Goal: Navigation & Orientation: Find specific page/section

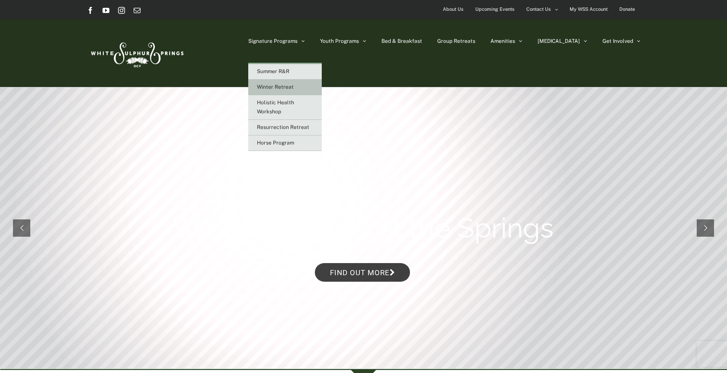
click at [294, 88] on span "Winter Retreat" at bounding box center [275, 87] width 37 height 6
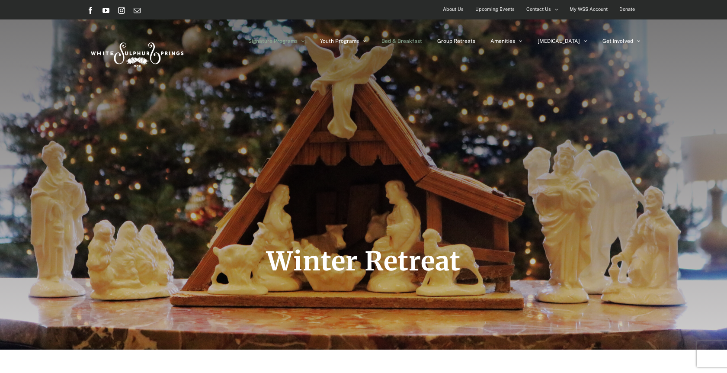
click at [422, 37] on link "Bed & Breakfast" at bounding box center [401, 40] width 41 height 43
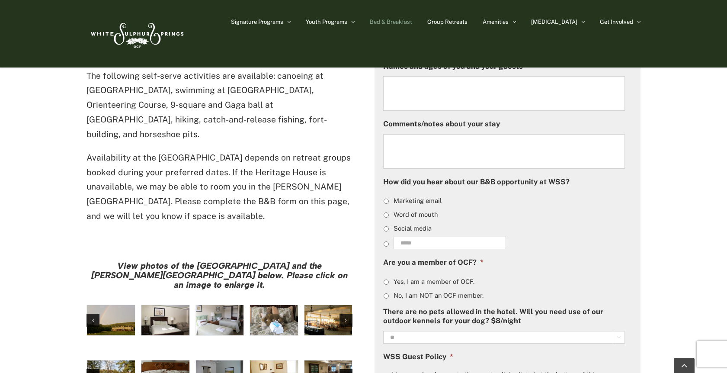
scroll to position [587, 0]
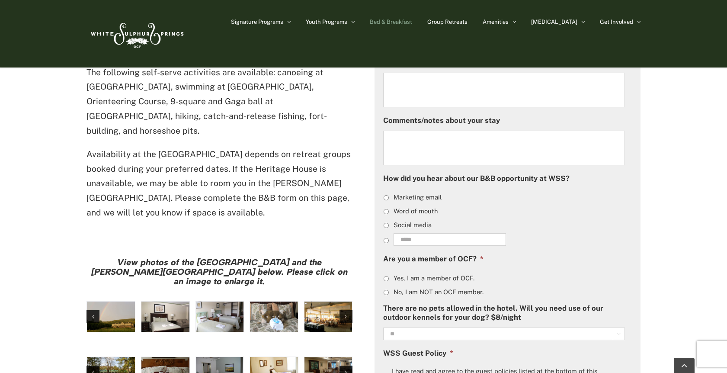
click at [125, 301] on img "large-heritage" at bounding box center [111, 316] width 48 height 30
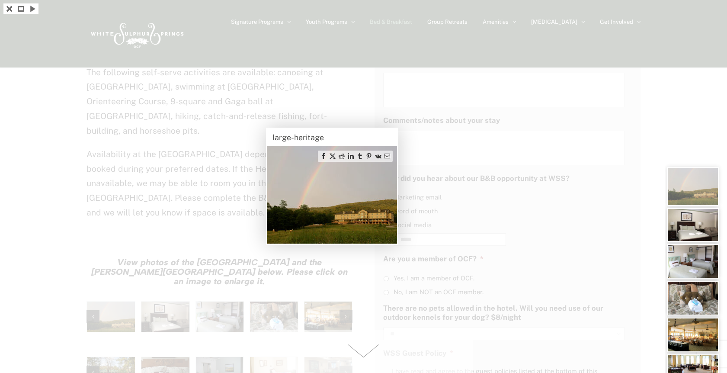
scroll to position [484, 0]
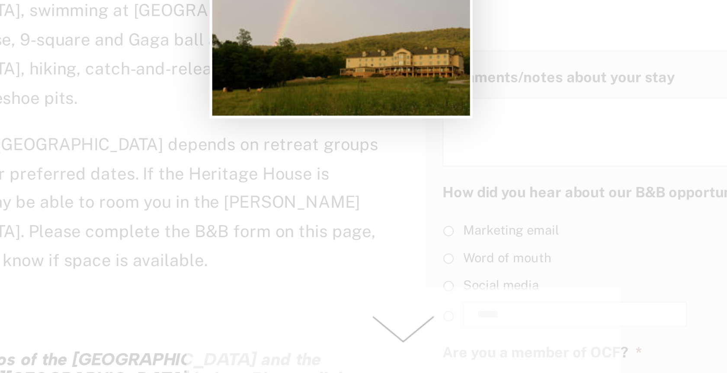
click at [254, 330] on span at bounding box center [363, 351] width 218 height 43
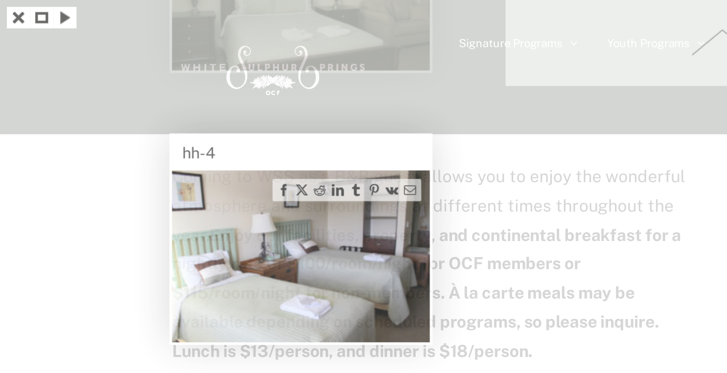
scroll to position [304, 0]
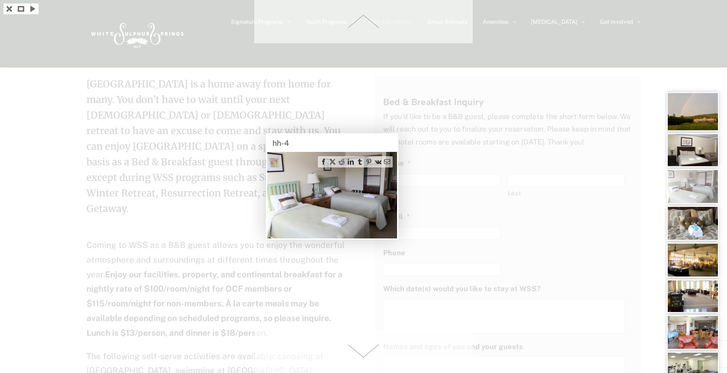
click at [364, 349] on span at bounding box center [363, 351] width 218 height 43
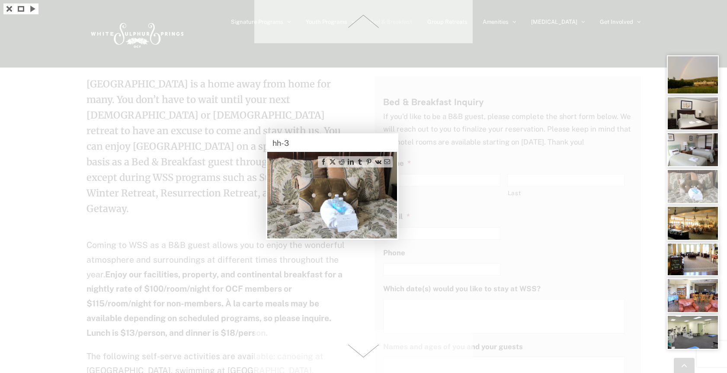
click at [364, 349] on span at bounding box center [363, 351] width 218 height 43
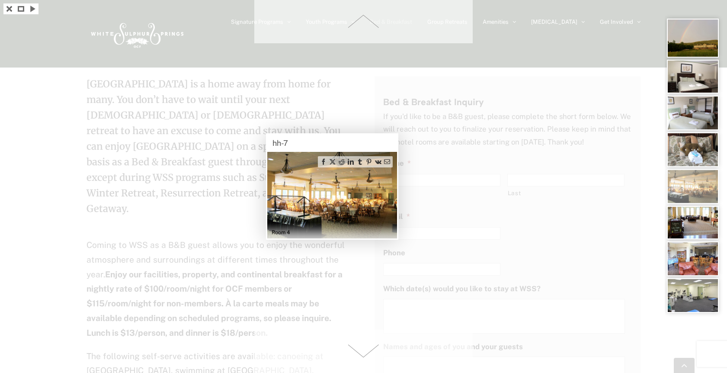
click at [364, 349] on span at bounding box center [363, 351] width 218 height 43
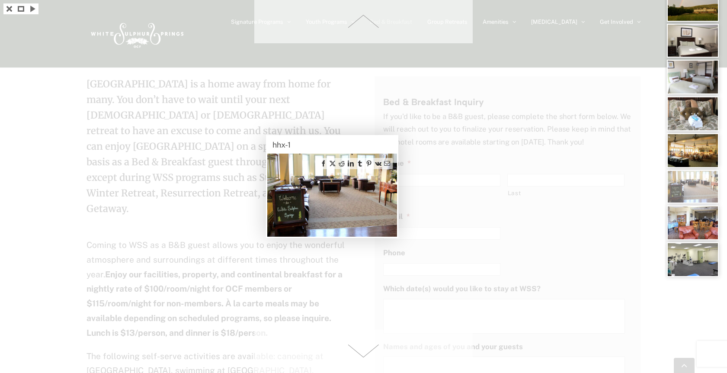
click at [364, 349] on span at bounding box center [363, 351] width 218 height 43
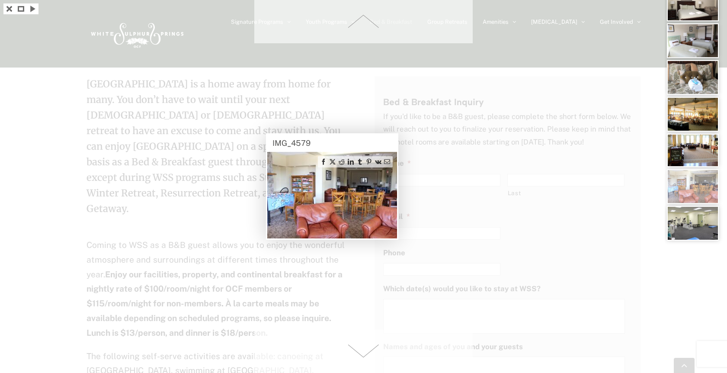
click at [364, 349] on span at bounding box center [363, 351] width 218 height 43
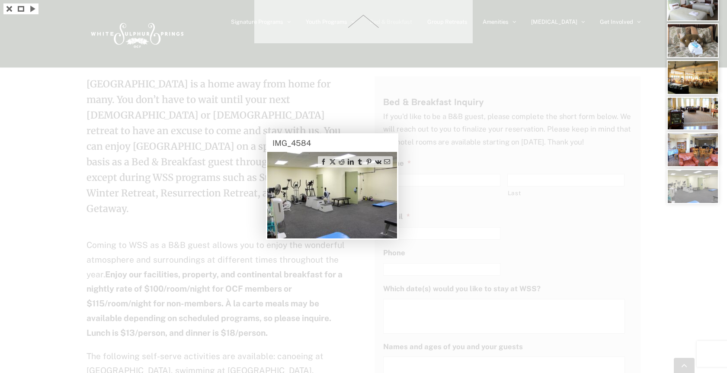
click at [364, 349] on div at bounding box center [363, 186] width 727 height 373
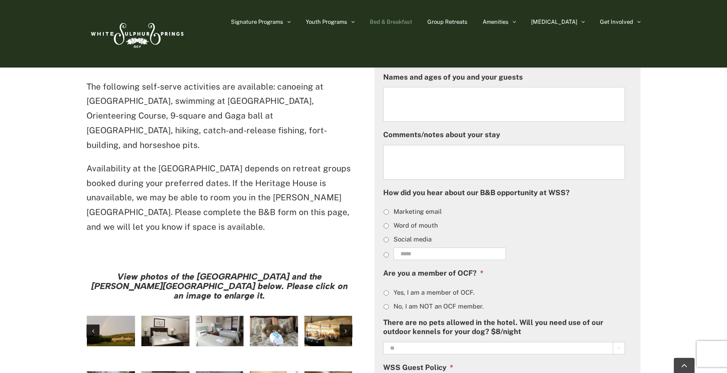
scroll to position [583, 0]
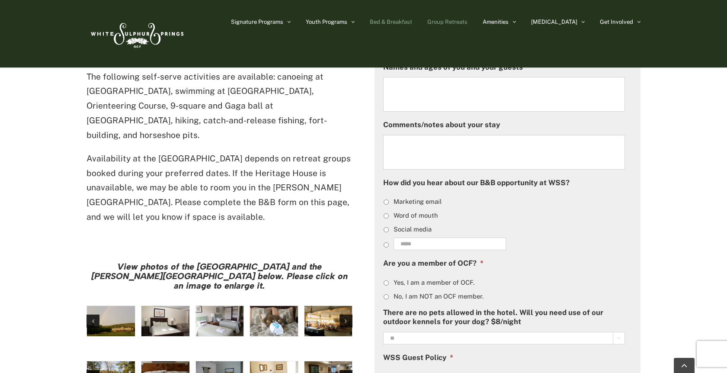
click at [468, 22] on span "Group Retreats" at bounding box center [447, 22] width 40 height 6
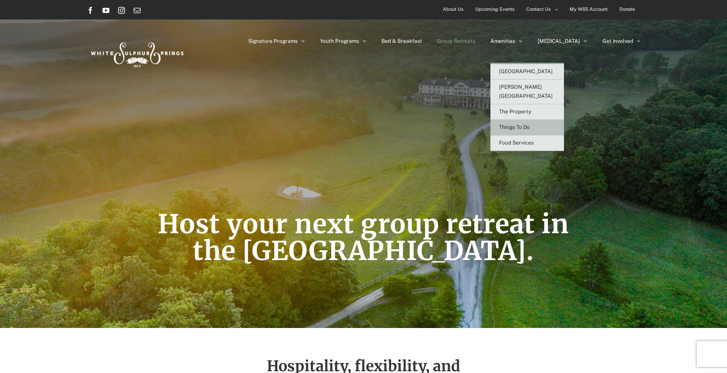
click at [530, 124] on span "Things To Do" at bounding box center [514, 127] width 31 height 6
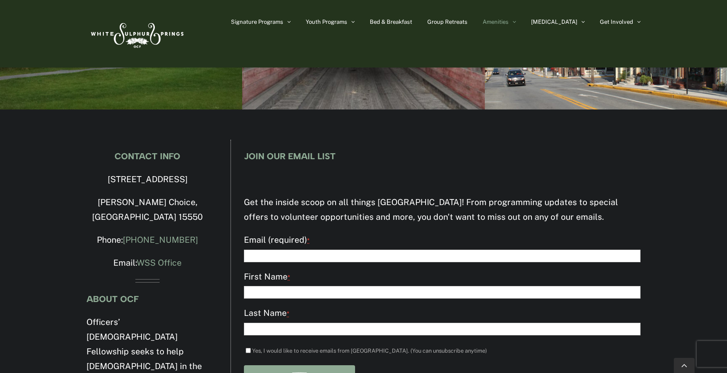
scroll to position [3023, 0]
